Goal: Task Accomplishment & Management: Use online tool/utility

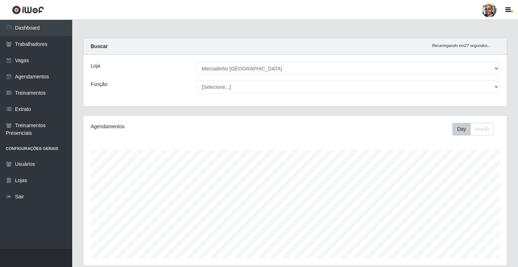
select select "345"
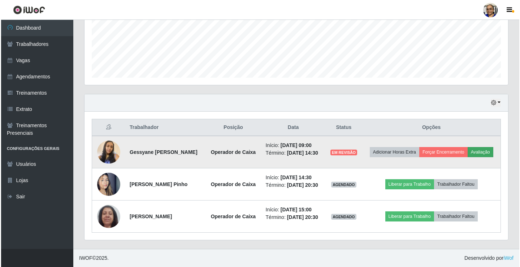
scroll to position [150, 424]
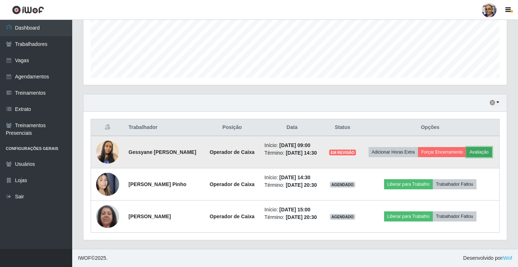
click at [467, 147] on button "Avaliação" at bounding box center [480, 152] width 26 height 10
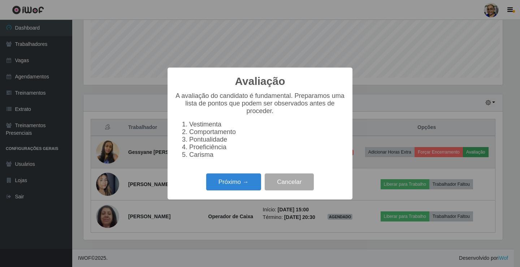
scroll to position [150, 419]
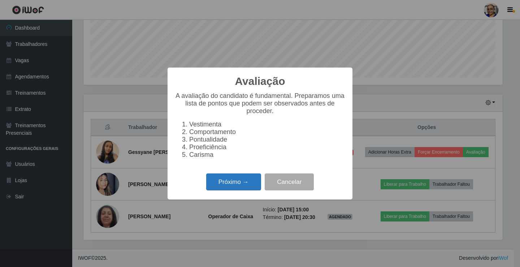
click at [249, 184] on button "Próximo →" at bounding box center [233, 181] width 55 height 17
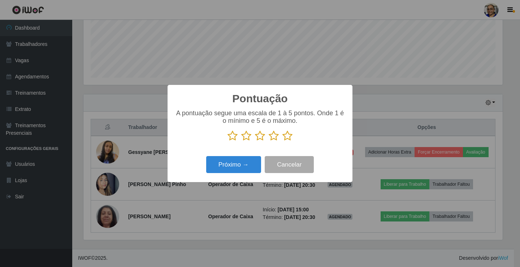
scroll to position [361168, 360898]
click at [285, 139] on icon at bounding box center [288, 135] width 10 height 11
click at [283, 141] on input "radio" at bounding box center [283, 141] width 0 height 0
click at [243, 165] on button "Próximo →" at bounding box center [233, 164] width 55 height 17
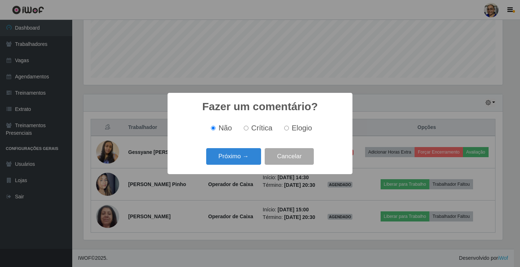
click at [243, 165] on button "Próximo →" at bounding box center [233, 156] width 55 height 17
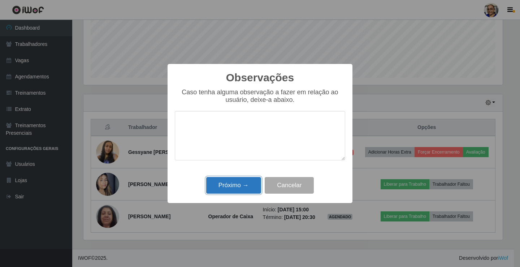
click at [238, 183] on button "Próximo →" at bounding box center [233, 185] width 55 height 17
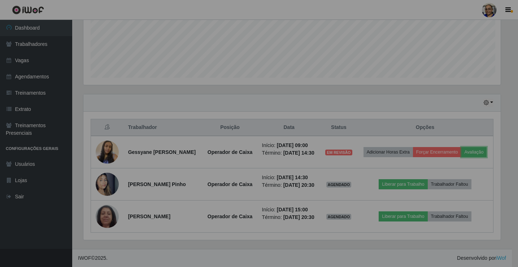
scroll to position [150, 424]
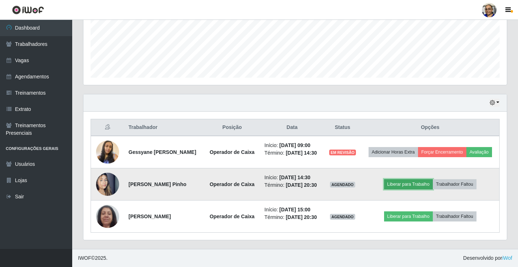
click at [424, 179] on button "Liberar para Trabalho" at bounding box center [408, 184] width 49 height 10
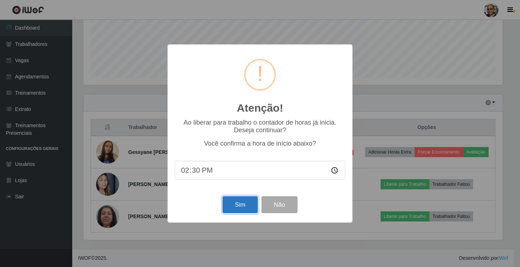
click at [248, 203] on button "Sim" at bounding box center [240, 204] width 35 height 17
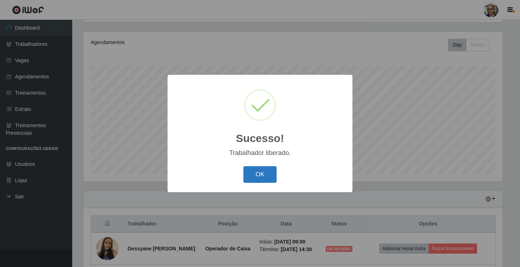
click at [269, 175] on button "OK" at bounding box center [261, 174] width 34 height 17
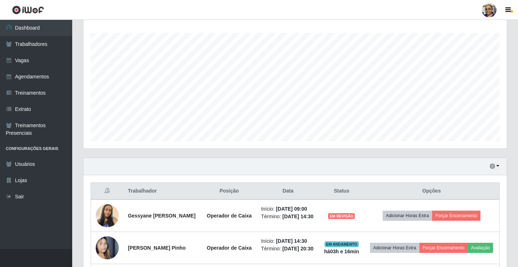
scroll to position [220, 0]
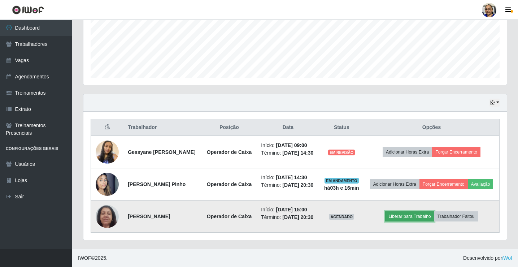
click at [424, 211] on button "Liberar para Trabalho" at bounding box center [410, 216] width 49 height 10
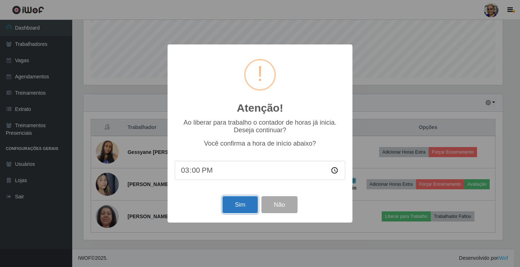
click at [242, 204] on button "Sim" at bounding box center [240, 204] width 35 height 17
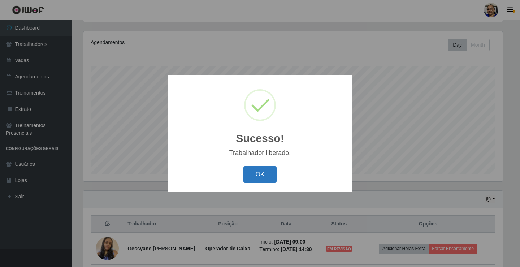
click at [272, 173] on button "OK" at bounding box center [261, 174] width 34 height 17
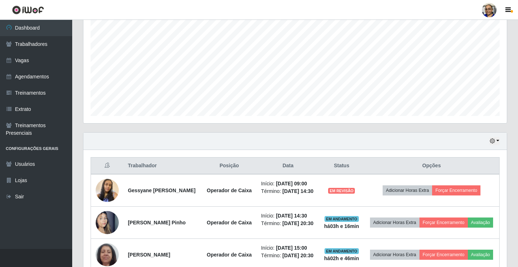
scroll to position [220, 0]
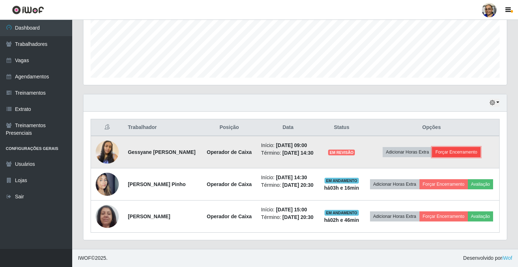
click at [474, 147] on button "Forçar Encerramento" at bounding box center [456, 152] width 48 height 10
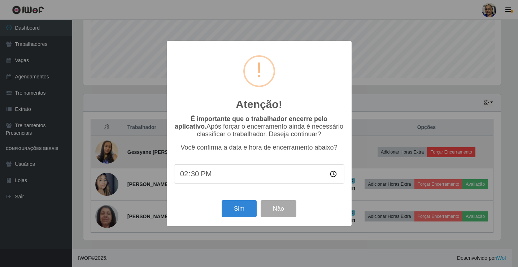
scroll to position [0, 0]
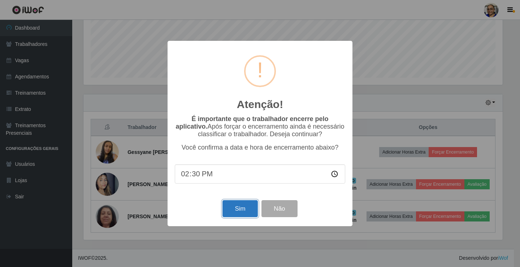
click at [243, 210] on button "Sim" at bounding box center [240, 208] width 35 height 17
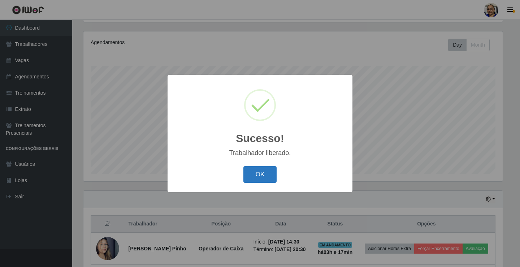
click at [264, 179] on button "OK" at bounding box center [261, 174] width 34 height 17
